Goal: Check status: Check status

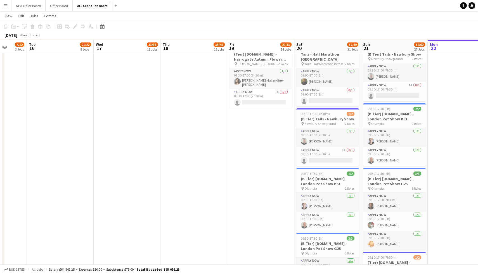
scroll to position [2069, 0]
click at [329, 128] on app-card-role "APPLY NOW [DATE] 09:30-17:00 (7h30m) [PERSON_NAME]" at bounding box center [327, 137] width 63 height 19
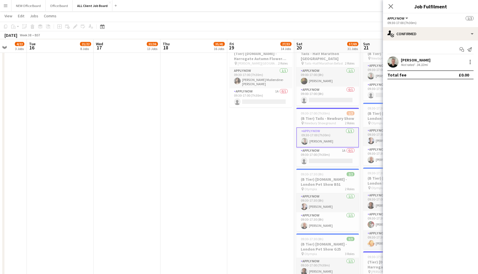
click at [414, 63] on div "Not rated" at bounding box center [408, 65] width 15 height 4
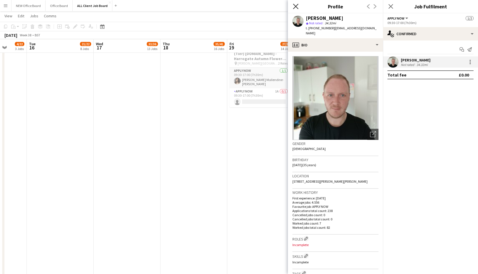
click at [295, 6] on icon "Close pop-in" at bounding box center [295, 6] width 5 height 5
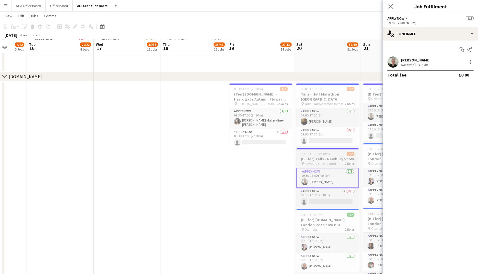
scroll to position [2030, 0]
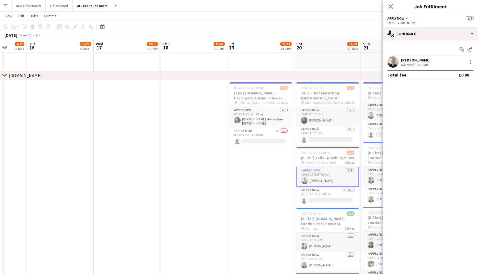
click at [410, 62] on div "[PERSON_NAME]" at bounding box center [416, 60] width 30 height 5
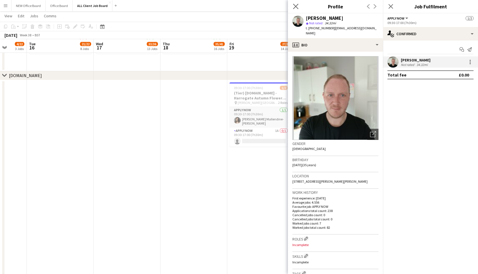
click at [296, 9] on app-icon "Close pop-in" at bounding box center [296, 7] width 8 height 8
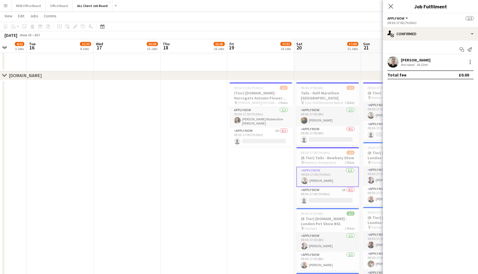
click at [5, 6] on app-icon "Menu" at bounding box center [5, 5] width 4 height 4
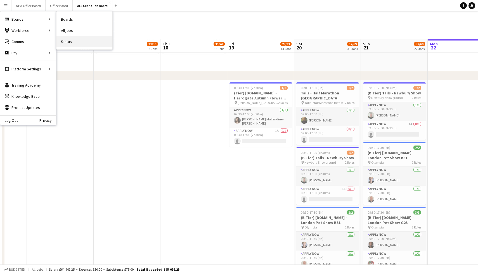
click at [66, 40] on link "Status" at bounding box center [84, 41] width 56 height 11
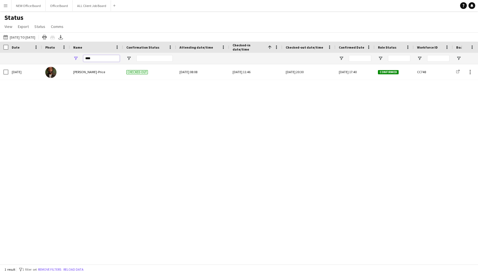
click at [108, 56] on input "****" at bounding box center [101, 58] width 36 height 7
type input "*"
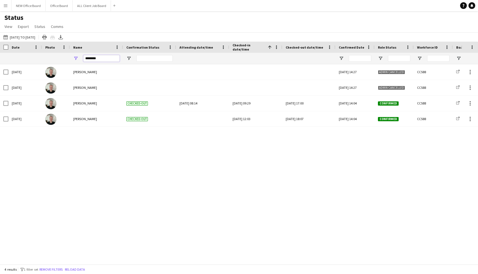
type input "********"
click at [83, 4] on button "ALL Client Job Board Close" at bounding box center [92, 5] width 38 height 11
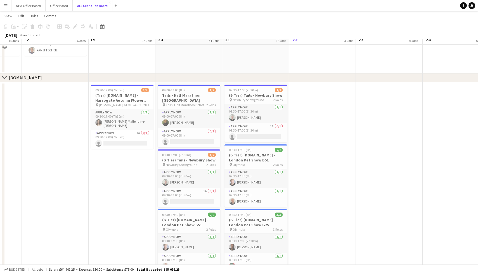
scroll to position [2032, 0]
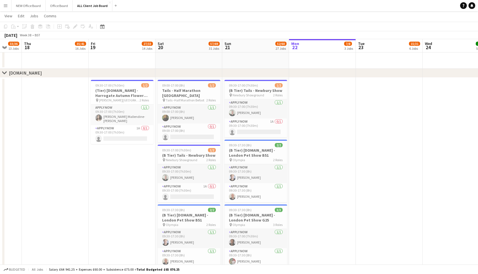
click at [6, 1] on button "Menu" at bounding box center [5, 5] width 11 height 11
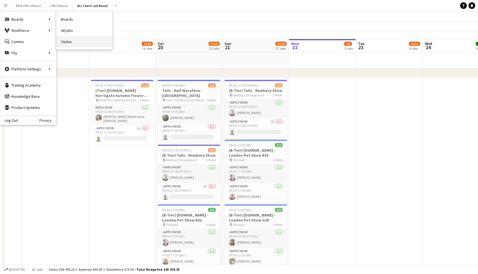
click at [65, 40] on link "Status" at bounding box center [84, 41] width 56 height 11
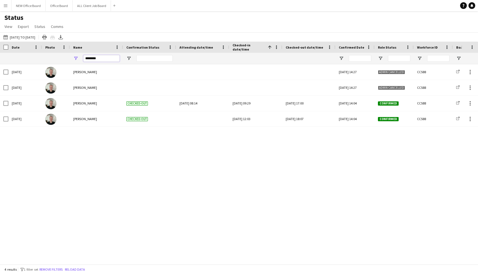
drag, startPoint x: 103, startPoint y: 59, endPoint x: 74, endPoint y: 57, distance: 29.7
click at [74, 57] on div "********" at bounding box center [96, 58] width 53 height 11
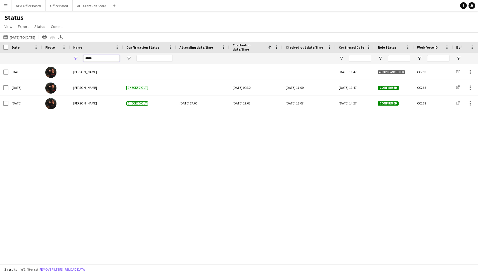
type input "****"
click at [83, 6] on button "ALL Client Job Board Close" at bounding box center [92, 5] width 38 height 11
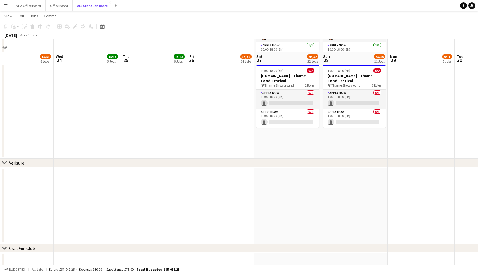
scroll to position [2017, 0]
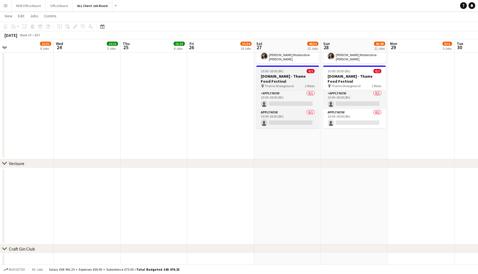
click at [295, 76] on h3 "[DOMAIN_NAME] - Thame Food Festival" at bounding box center [287, 79] width 63 height 10
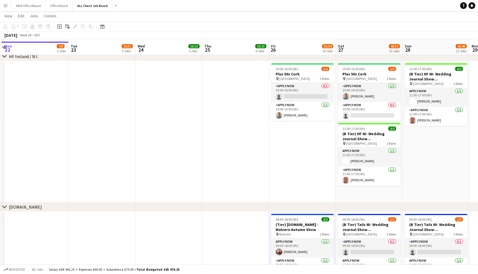
scroll to position [1545, 0]
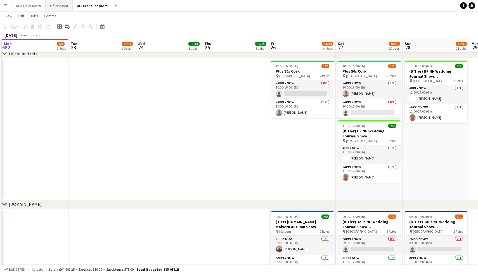
click at [53, 8] on button "Office Board Close" at bounding box center [59, 5] width 27 height 11
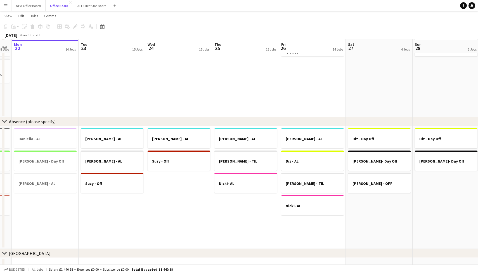
scroll to position [418, 0]
click at [85, 8] on button "ALL Client Job Board Close" at bounding box center [92, 5] width 38 height 11
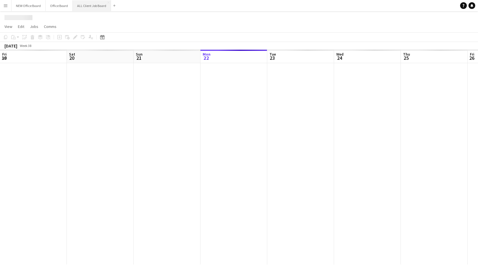
scroll to position [0, 134]
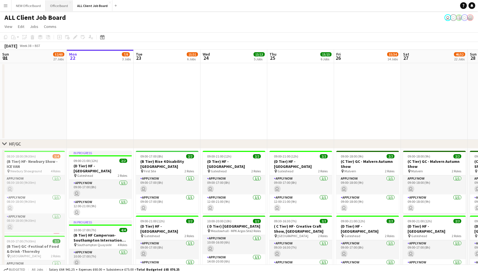
click at [55, 4] on button "Office Board Close" at bounding box center [59, 5] width 27 height 11
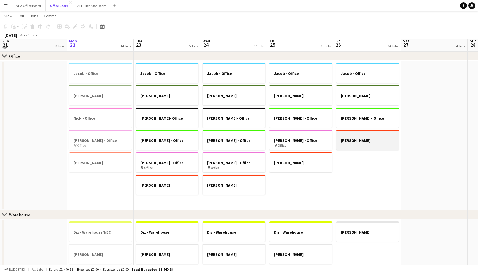
scroll to position [24, 0]
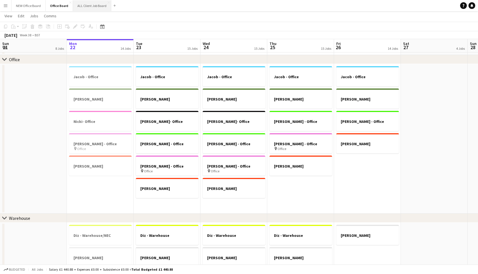
click at [84, 8] on button "ALL Client Job Board Close" at bounding box center [92, 5] width 38 height 11
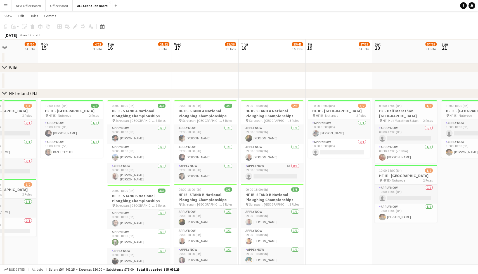
scroll to position [1504, 0]
